Goal: Task Accomplishment & Management: Manage account settings

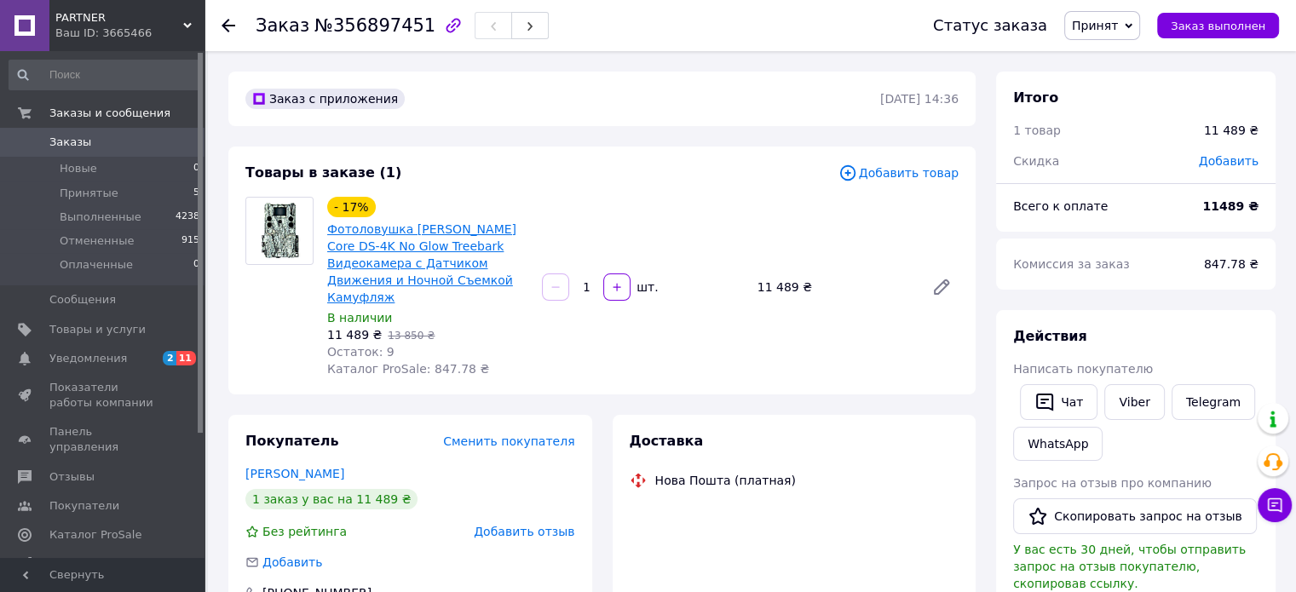
click at [424, 246] on link "Фотоловушка Bushnell Core DS-4K No Glow Treebark Видеокамера с Датчиком Движени…" at bounding box center [421, 263] width 189 height 82
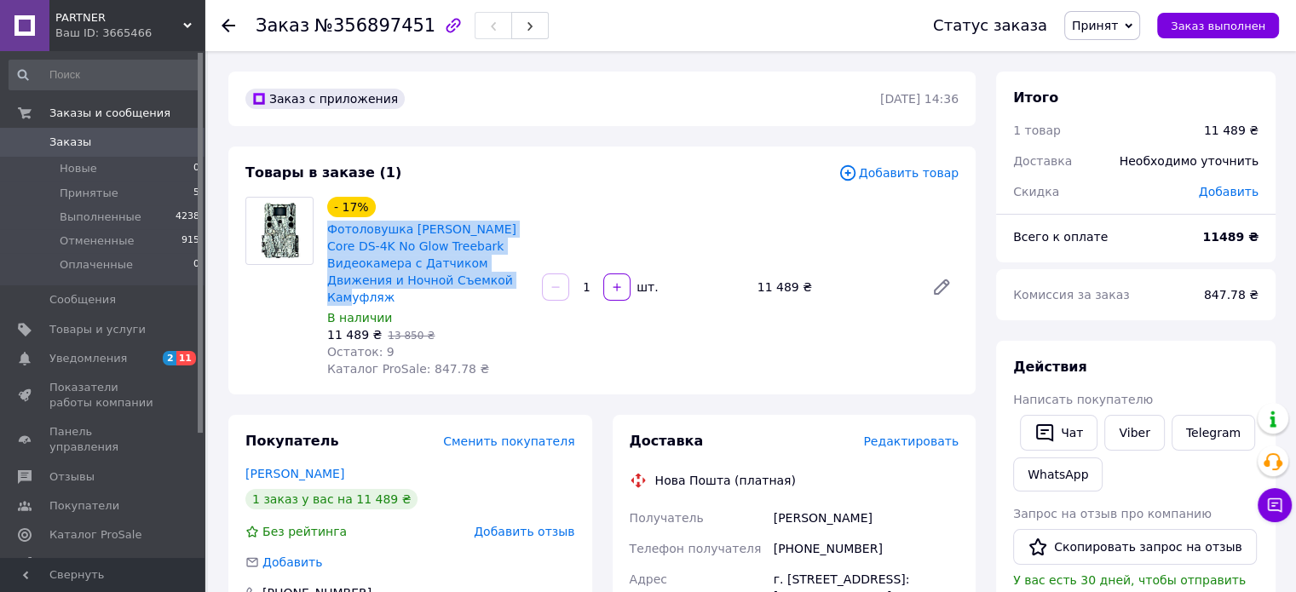
drag, startPoint x: 459, startPoint y: 285, endPoint x: 324, endPoint y: 234, distance: 144.8
click at [324, 234] on div "- 17% Фотоловушка Bushnell Core DS-4K No Glow Treebark Видеокамера с Датчиком Д…" at bounding box center [427, 286] width 215 height 187
copy link "Фотоловушка Bushnell Core DS-4K No Glow Treebark Видеокамера с Датчиком Движени…"
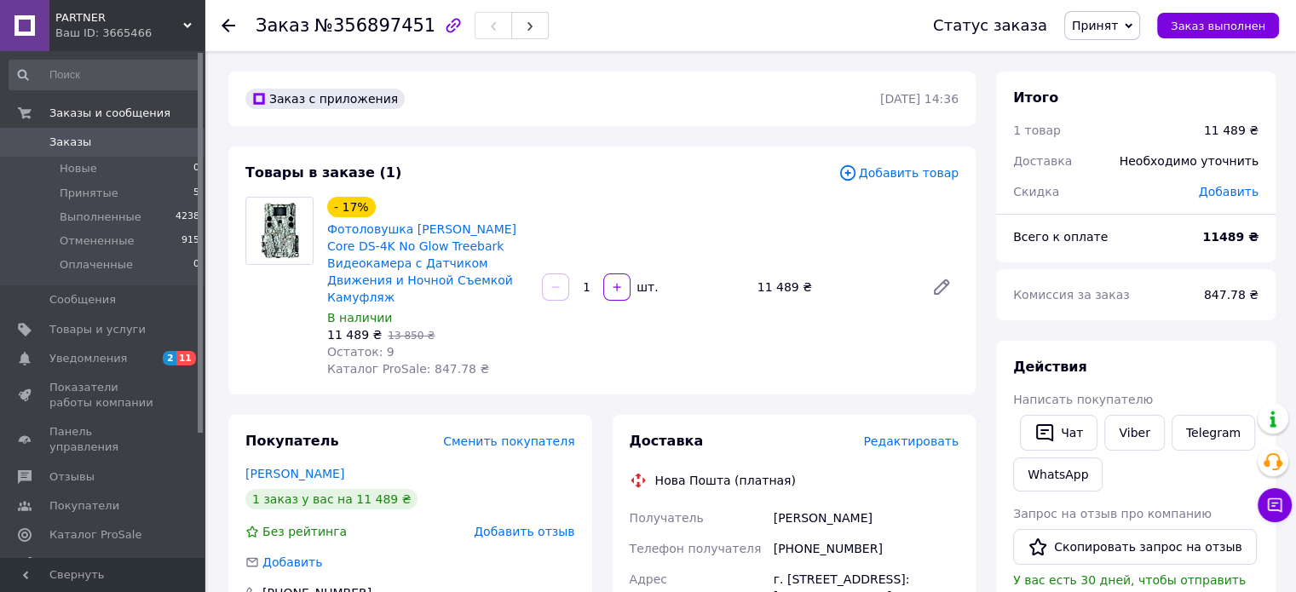
click at [173, 23] on span "PARTNER" at bounding box center [119, 17] width 128 height 15
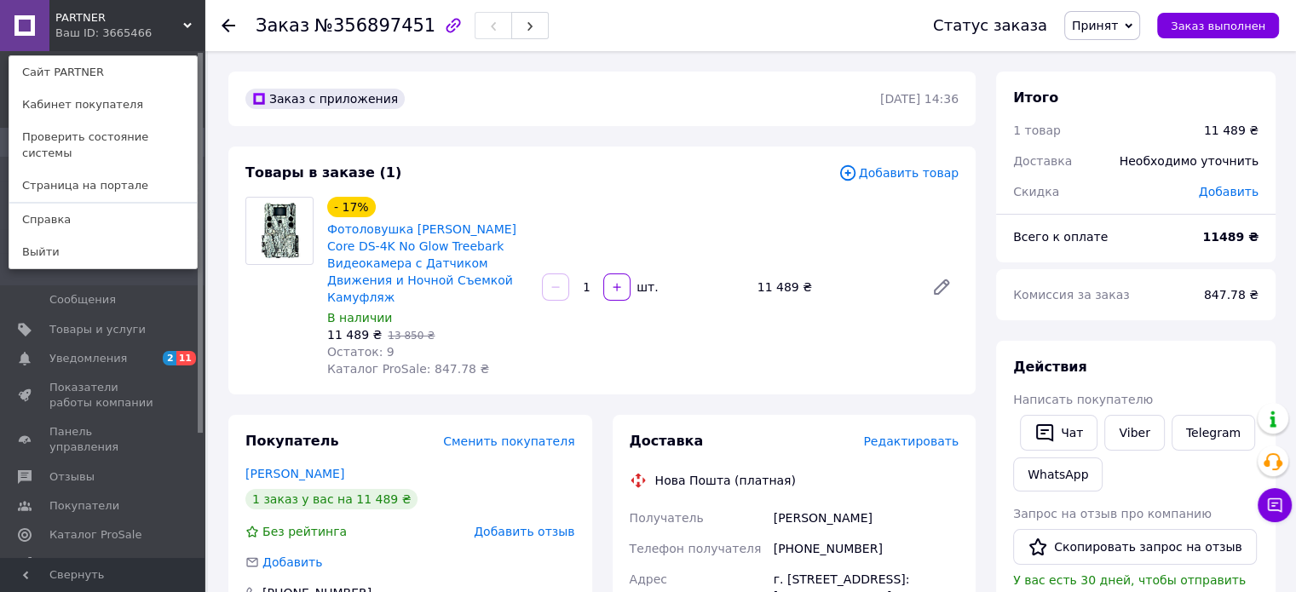
click at [184, 21] on icon at bounding box center [187, 25] width 9 height 9
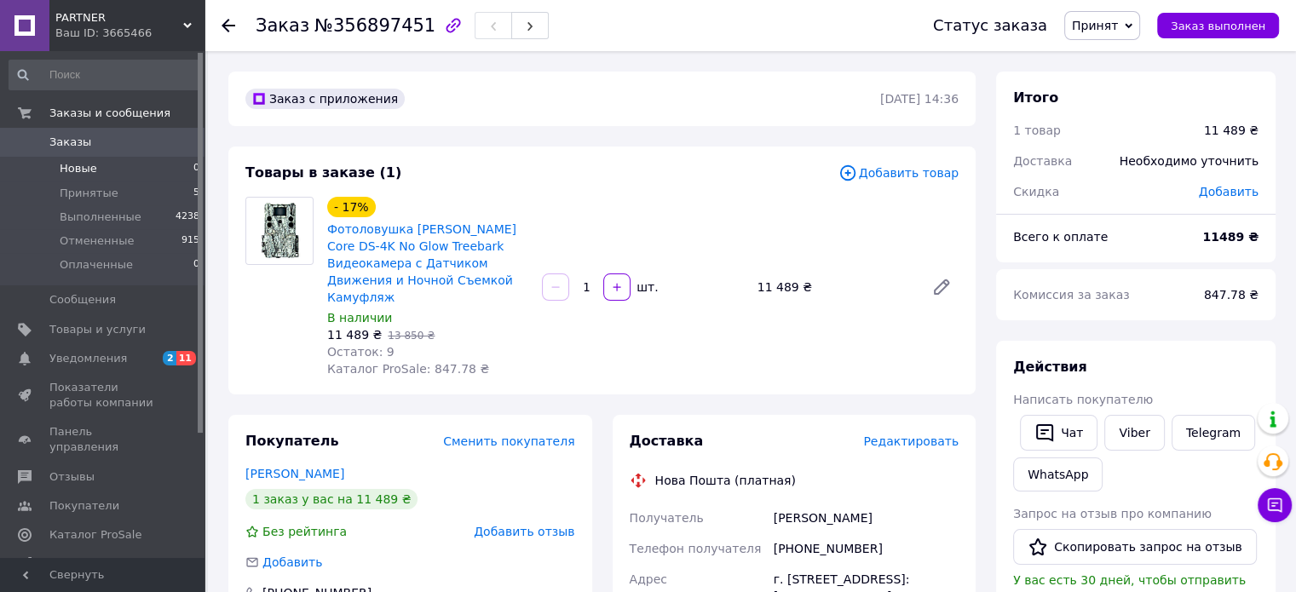
click at [88, 162] on span "Новые" at bounding box center [78, 168] width 37 height 15
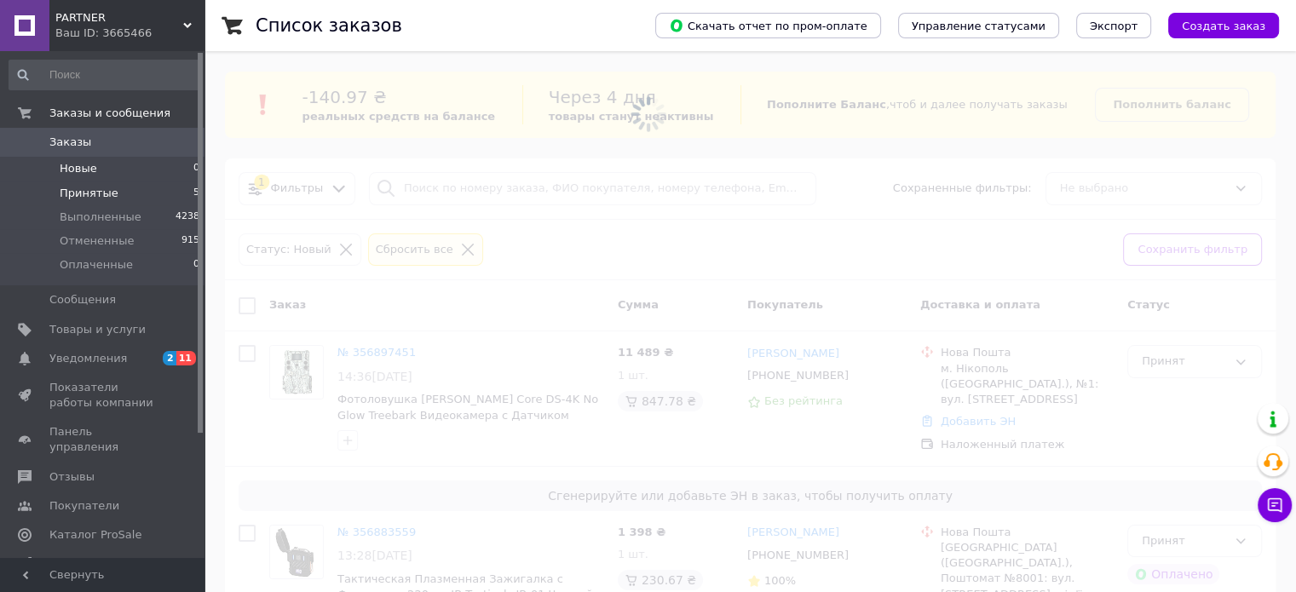
click at [92, 187] on span "Принятые" at bounding box center [89, 193] width 59 height 15
